Goal: Obtain resource: Obtain resource

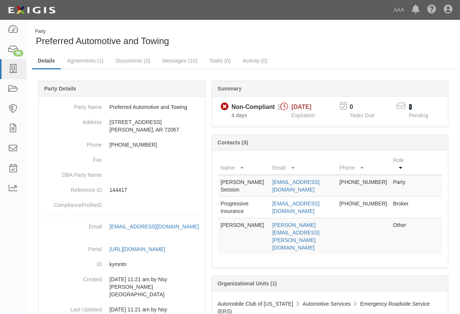
click at [410, 106] on link "1" at bounding box center [410, 107] width 3 height 6
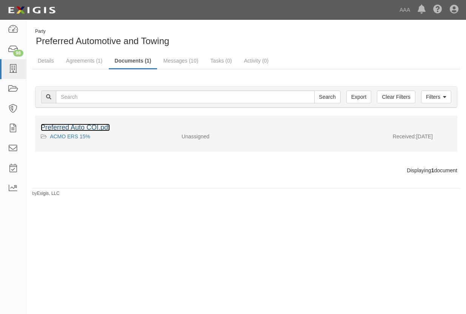
click at [60, 127] on link "Preferred Auto COI.pdf" at bounding box center [75, 128] width 69 height 8
